Goal: Find specific page/section: Find specific page/section

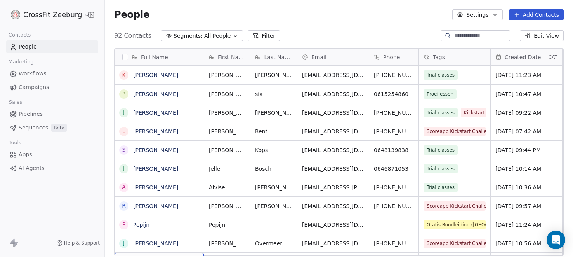
click at [477, 58] on div "Tags" at bounding box center [454, 57] width 61 height 8
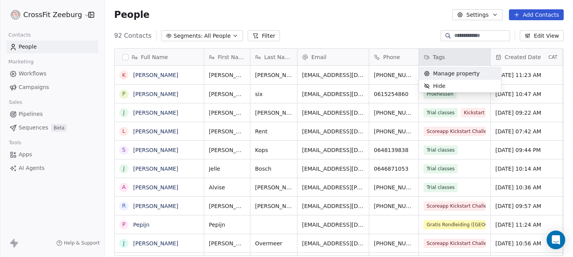
click at [390, 37] on html "CrossFit Zeeburg Contacts People Marketing Workflows Campaigns Sales Pipelines …" at bounding box center [286, 128] width 573 height 257
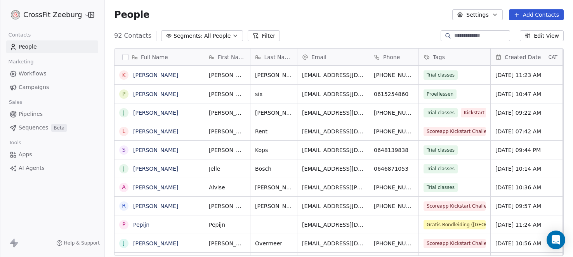
click at [248, 32] on button "Filter" at bounding box center [264, 35] width 32 height 11
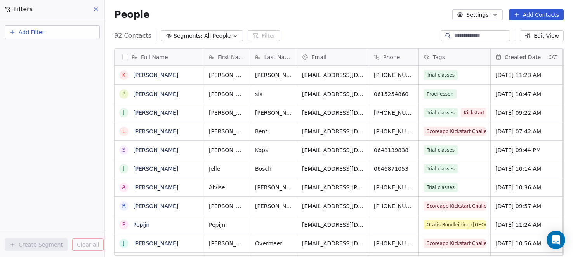
click at [27, 33] on span "Add Filter" at bounding box center [32, 32] width 26 height 8
click at [38, 52] on span "Contact properties" at bounding box center [38, 51] width 51 height 8
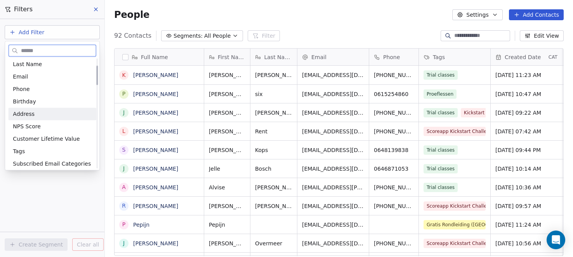
click at [33, 154] on div "Tags" at bounding box center [52, 151] width 79 height 8
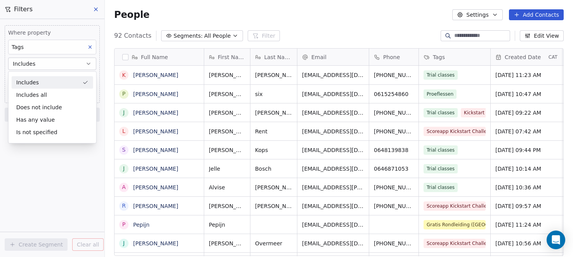
click at [34, 83] on div "Includes" at bounding box center [53, 82] width 82 height 12
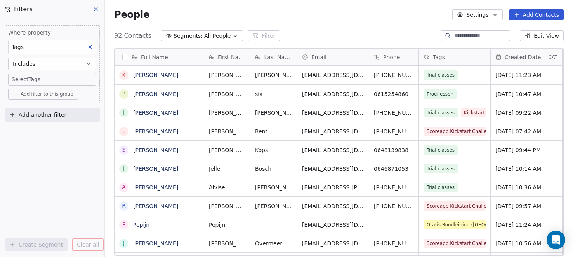
click at [38, 78] on body "CrossFit Zeeburg Contacts People Marketing Workflows Campaigns Sales Pipelines …" at bounding box center [286, 128] width 573 height 257
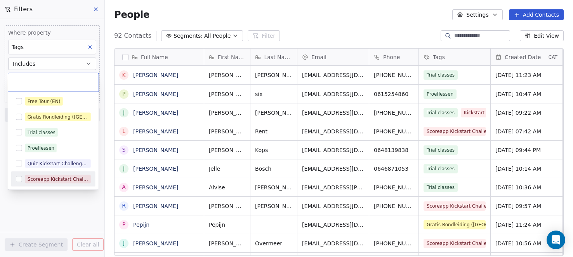
click at [21, 181] on button "Suggestions" at bounding box center [19, 179] width 6 height 6
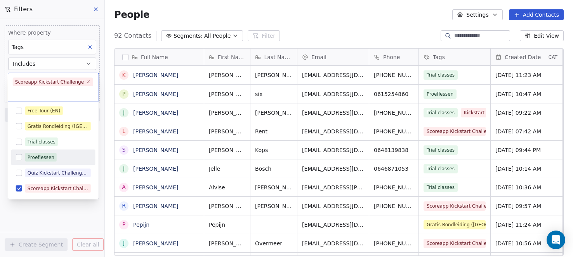
click at [17, 217] on html "CrossFit Zeeburg Contacts People Marketing Workflows Campaigns Sales Pipelines …" at bounding box center [286, 128] width 573 height 257
